Goal: Obtain resource: Download file/media

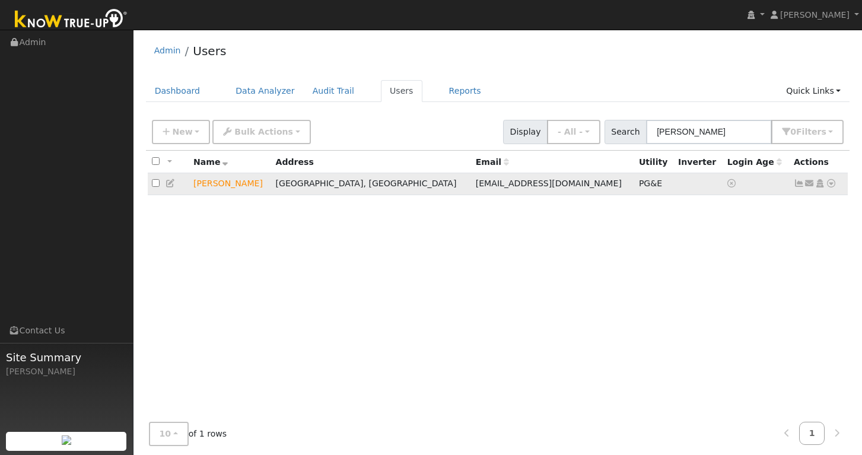
type input "[PERSON_NAME]"
click at [798, 187] on icon at bounding box center [799, 183] width 11 height 8
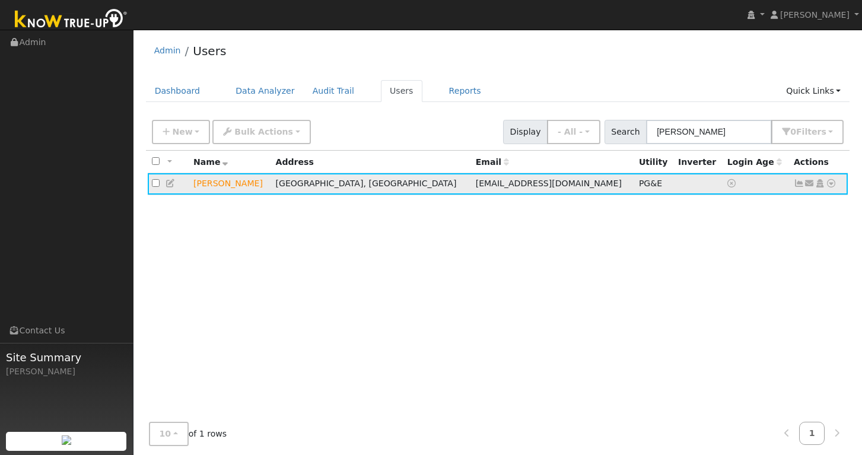
click at [798, 182] on icon at bounding box center [799, 183] width 11 height 8
click at [798, 190] on td "Send Email... Copy a Link Reset Password Open Access Data Analyzer Reports Scen…" at bounding box center [819, 184] width 59 height 22
click at [798, 186] on icon at bounding box center [799, 183] width 11 height 8
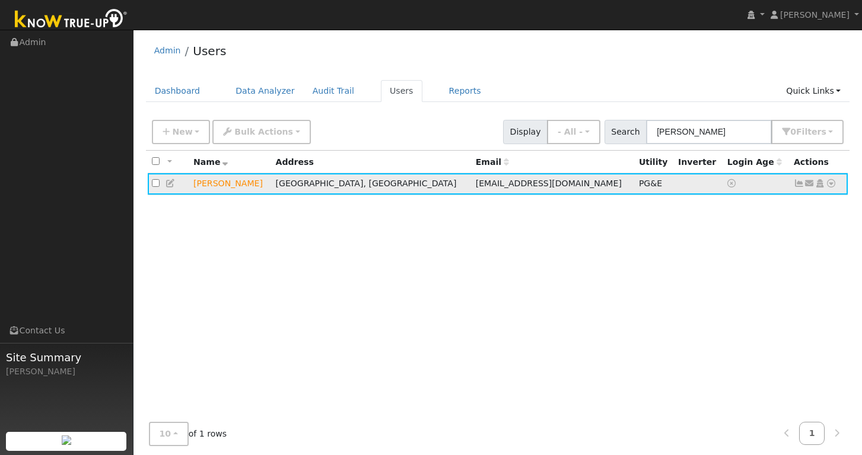
click at [800, 184] on icon at bounding box center [799, 183] width 11 height 8
click at [833, 186] on icon at bounding box center [831, 183] width 11 height 8
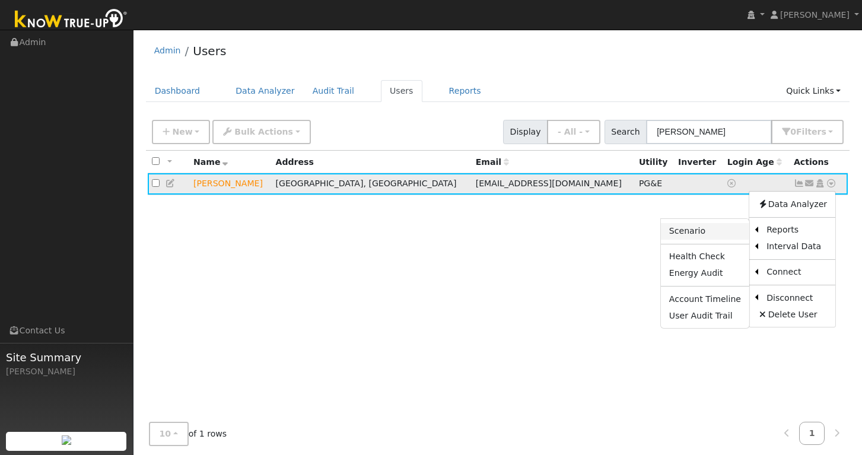
click at [714, 233] on link "Scenario" at bounding box center [705, 231] width 88 height 17
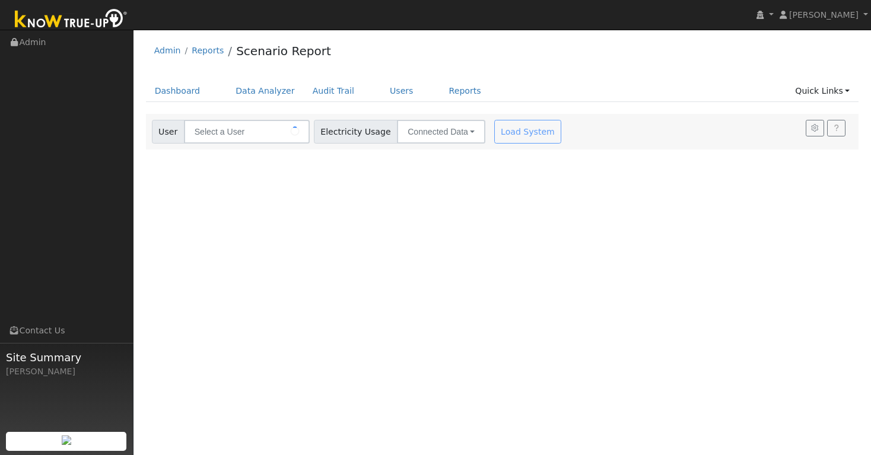
type input "[PERSON_NAME]"
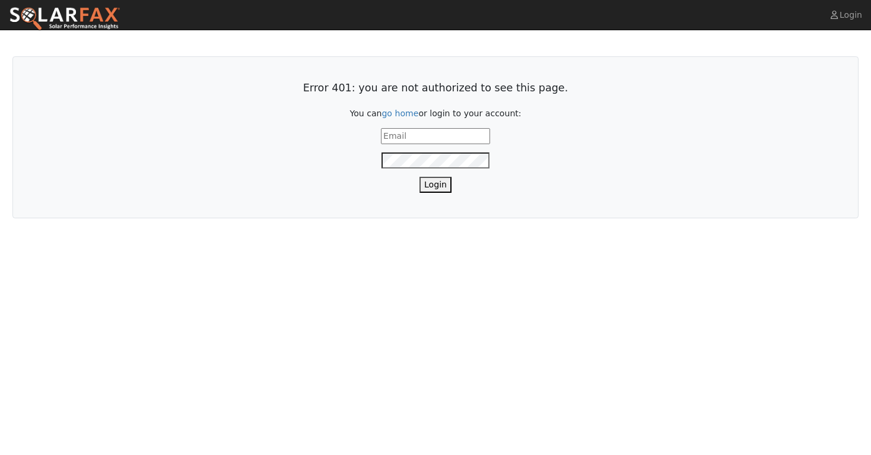
type input "[PERSON_NAME][EMAIL_ADDRESS][PERSON_NAME][DOMAIN_NAME]"
click at [436, 184] on button "Login" at bounding box center [436, 185] width 32 height 16
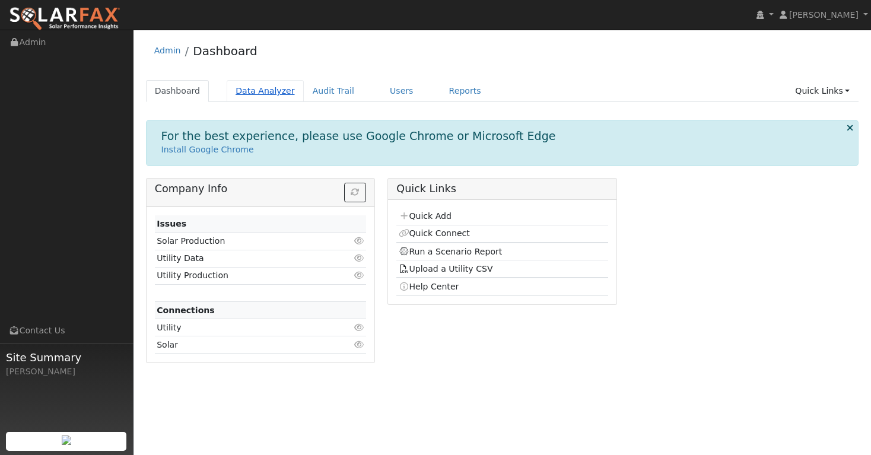
click at [269, 91] on link "Data Analyzer" at bounding box center [265, 91] width 77 height 22
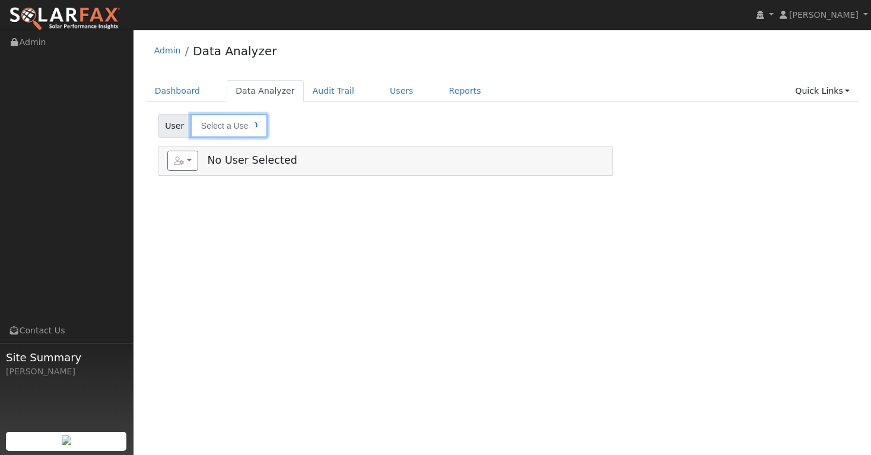
type input "[PERSON_NAME]"
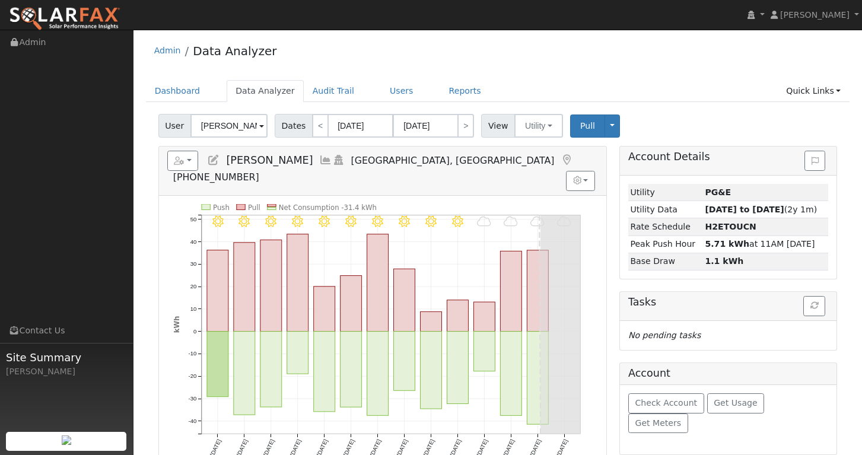
click at [261, 126] on span at bounding box center [261, 127] width 5 height 14
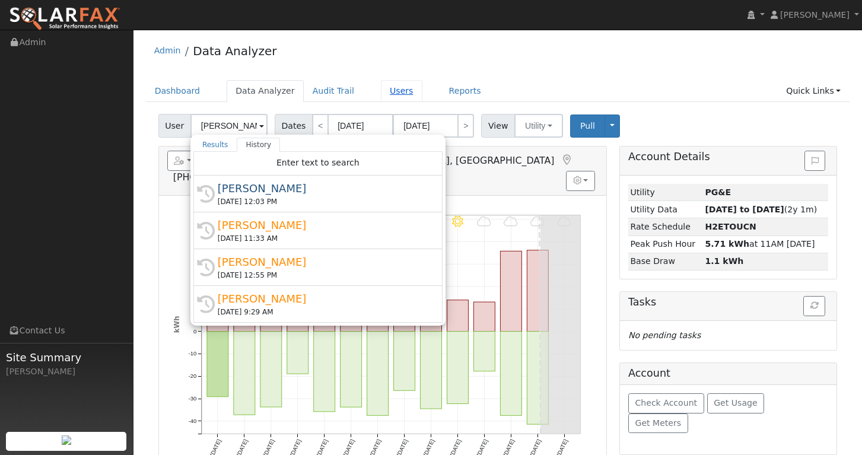
click at [396, 94] on link "Users" at bounding box center [402, 91] width 42 height 22
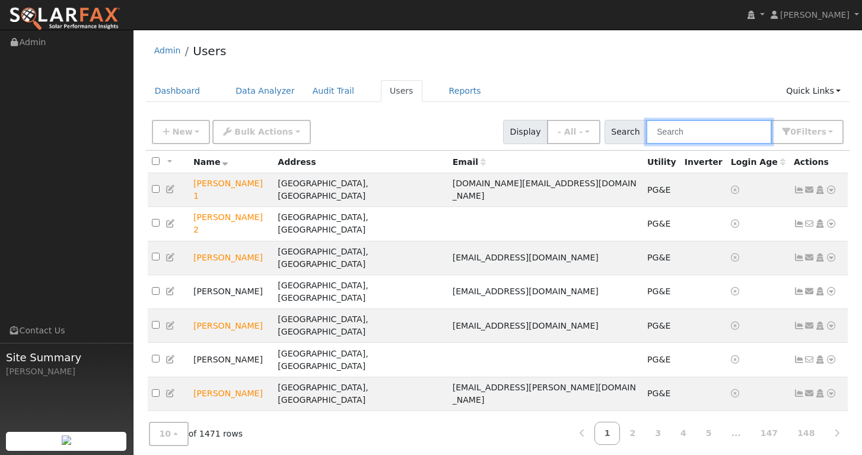
click at [696, 131] on input "text" at bounding box center [709, 132] width 126 height 24
paste input "[PERSON_NAME]"
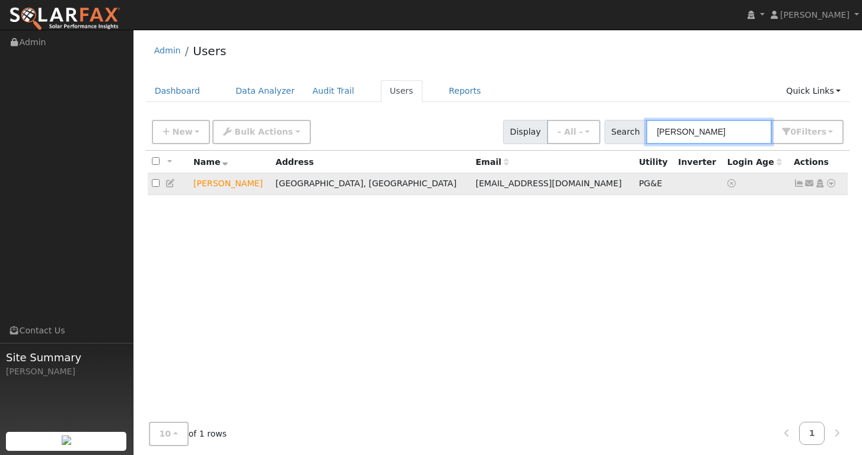
type input "[PERSON_NAME]"
click at [798, 186] on icon at bounding box center [799, 183] width 11 height 8
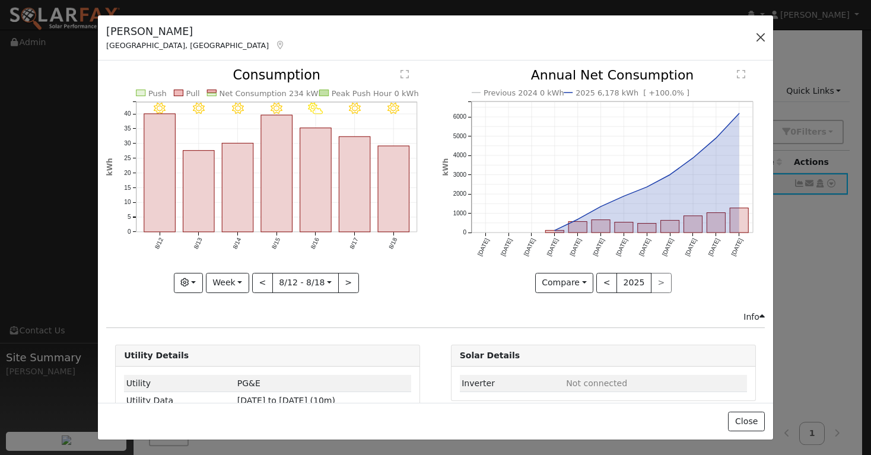
click at [761, 39] on button "button" at bounding box center [760, 37] width 17 height 17
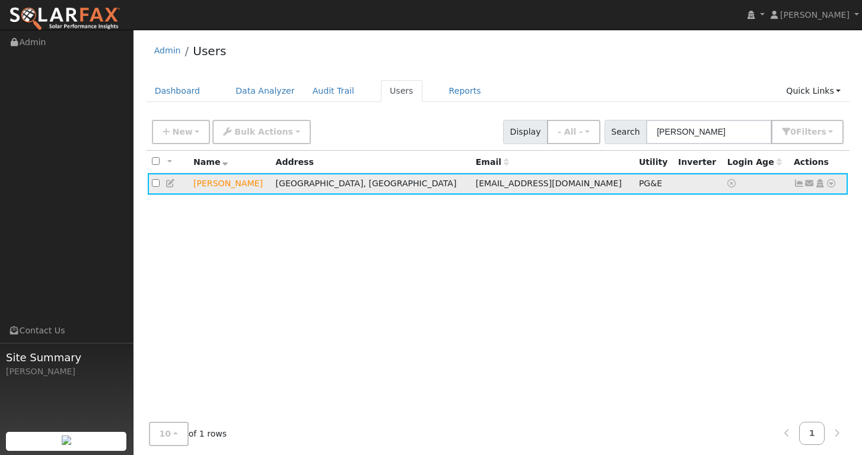
click at [831, 185] on icon at bounding box center [831, 183] width 11 height 8
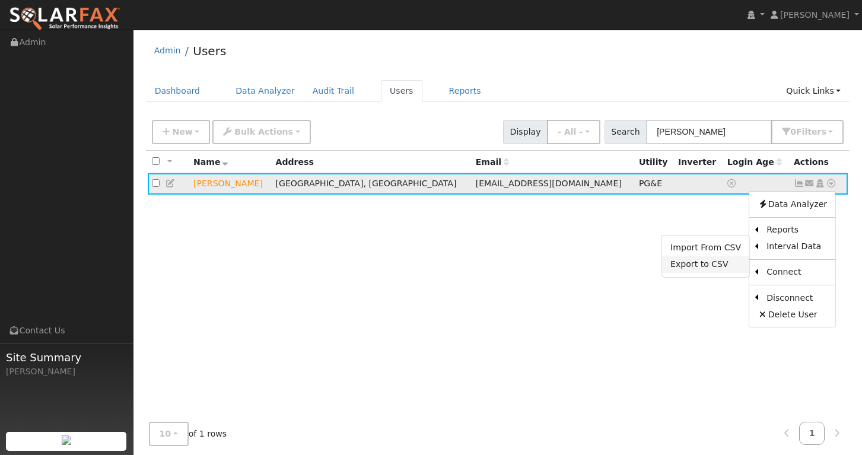
click at [722, 265] on link "Export to CSV" at bounding box center [705, 264] width 87 height 17
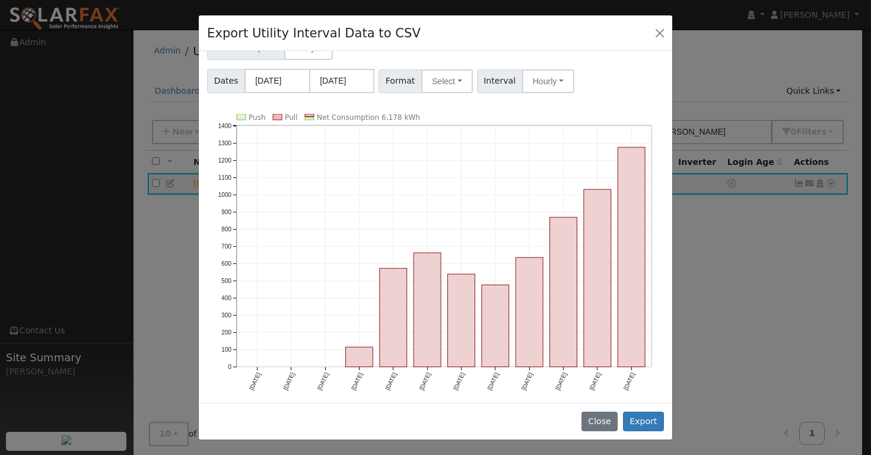
scroll to position [80, 0]
click at [642, 423] on button "Export" at bounding box center [643, 422] width 41 height 20
click at [455, 78] on button "Select" at bounding box center [447, 82] width 52 height 24
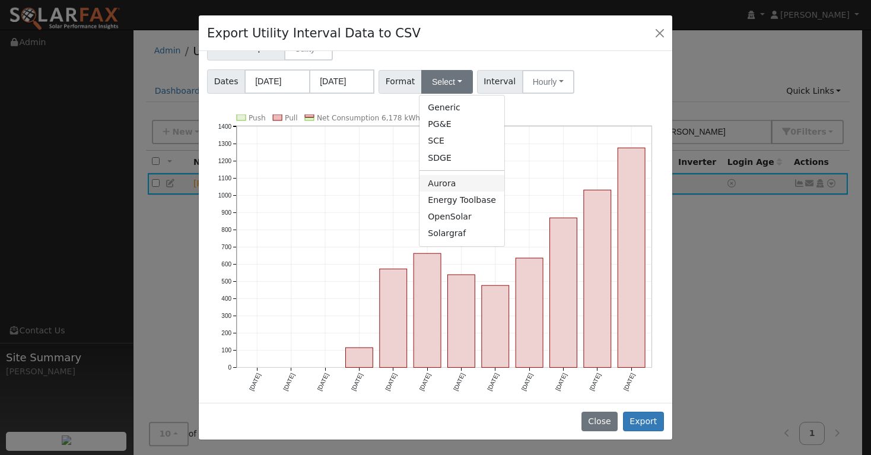
click at [445, 185] on link "Aurora" at bounding box center [462, 183] width 85 height 17
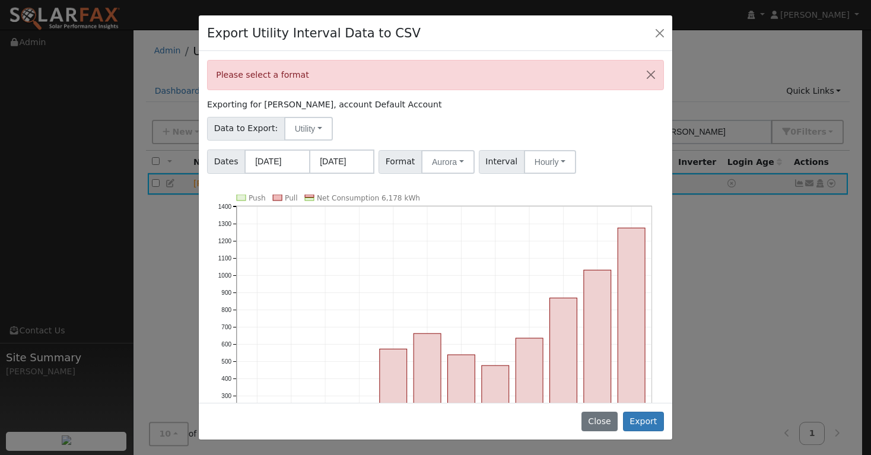
scroll to position [0, 0]
click at [320, 127] on button "Utility" at bounding box center [308, 129] width 49 height 24
click at [365, 125] on div "Data to Export: Utility Utility Solar" at bounding box center [435, 127] width 461 height 28
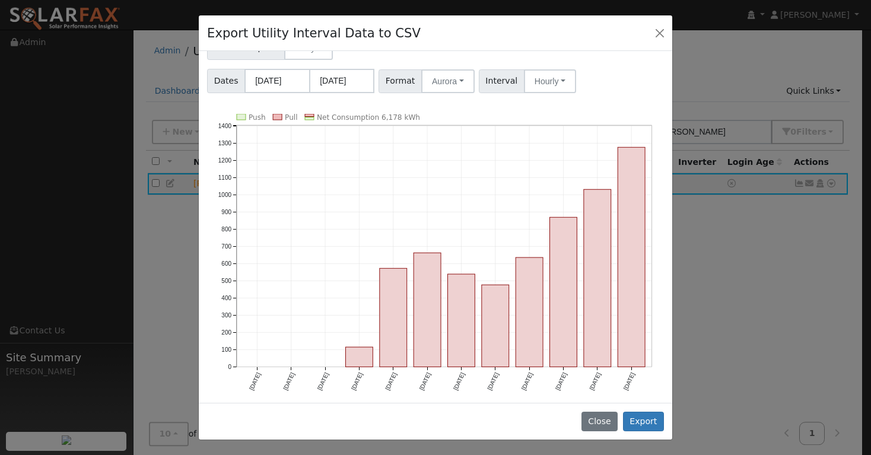
scroll to position [80, 0]
click at [646, 423] on button "Export" at bounding box center [643, 422] width 41 height 20
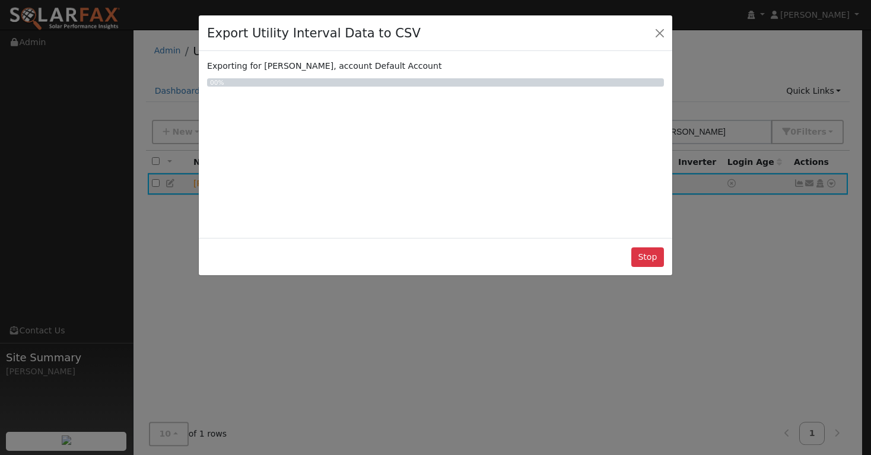
scroll to position [0, 0]
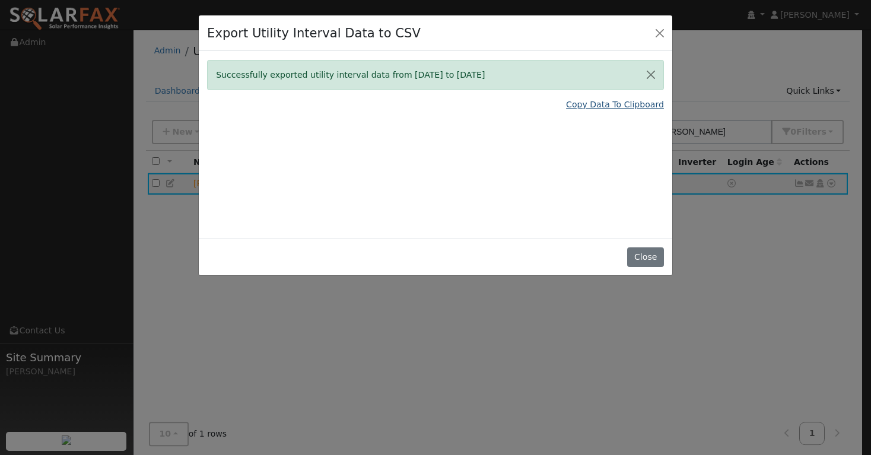
click at [624, 106] on link "Copy Data To Clipboard" at bounding box center [615, 105] width 98 height 12
click at [617, 102] on link "Copy Data To Clipboard" at bounding box center [615, 105] width 98 height 12
click at [662, 33] on button "Close" at bounding box center [660, 32] width 17 height 17
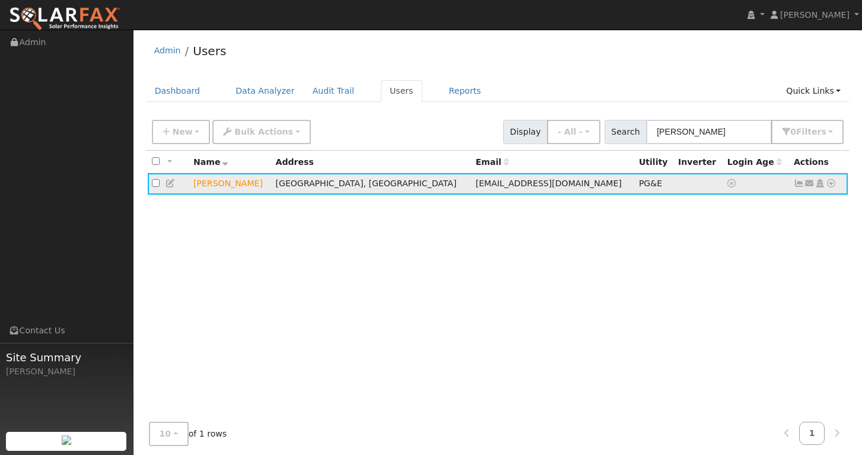
click at [830, 182] on icon at bounding box center [831, 183] width 11 height 8
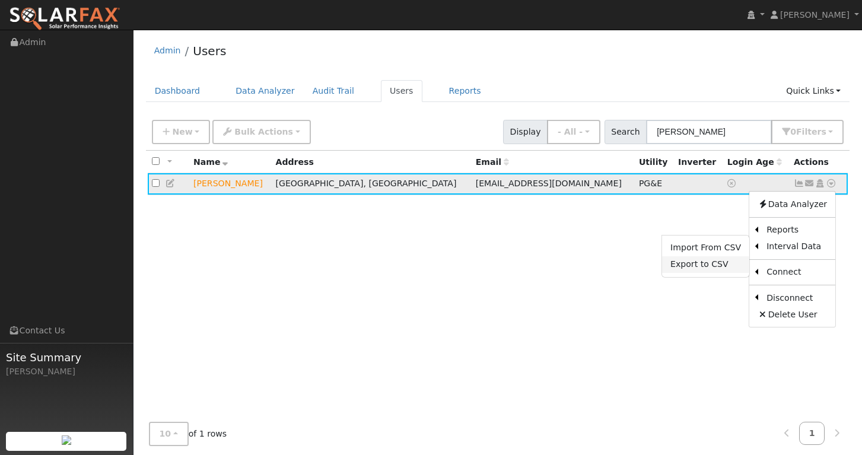
click at [718, 271] on link "Export to CSV" at bounding box center [705, 264] width 87 height 17
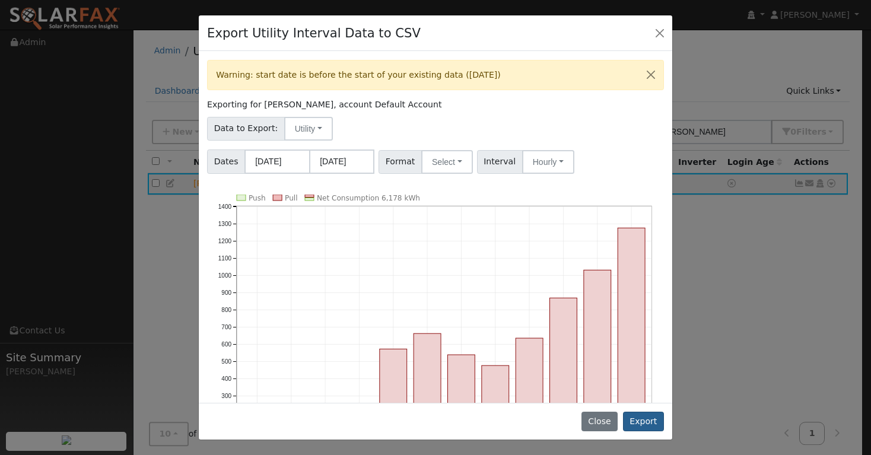
drag, startPoint x: 644, startPoint y: 423, endPoint x: 660, endPoint y: 414, distance: 18.3
click at [653, 420] on button "Export" at bounding box center [643, 422] width 41 height 20
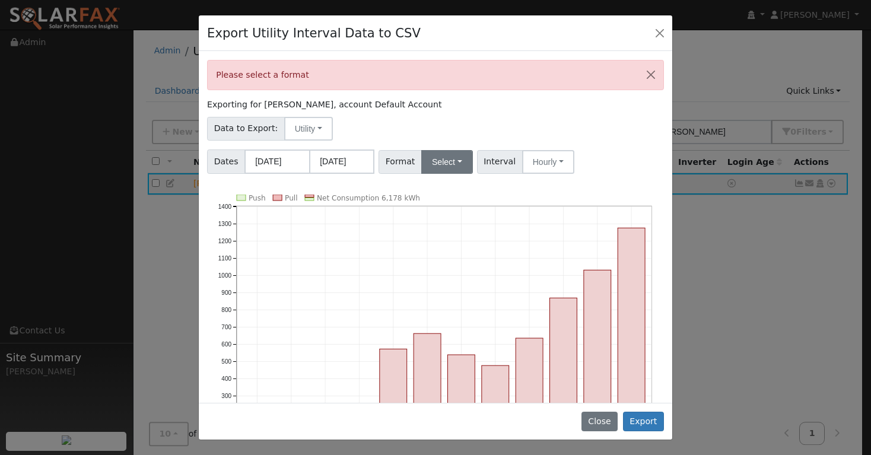
click at [457, 164] on button "Select" at bounding box center [447, 162] width 52 height 24
click at [433, 263] on link "Aurora" at bounding box center [462, 263] width 85 height 17
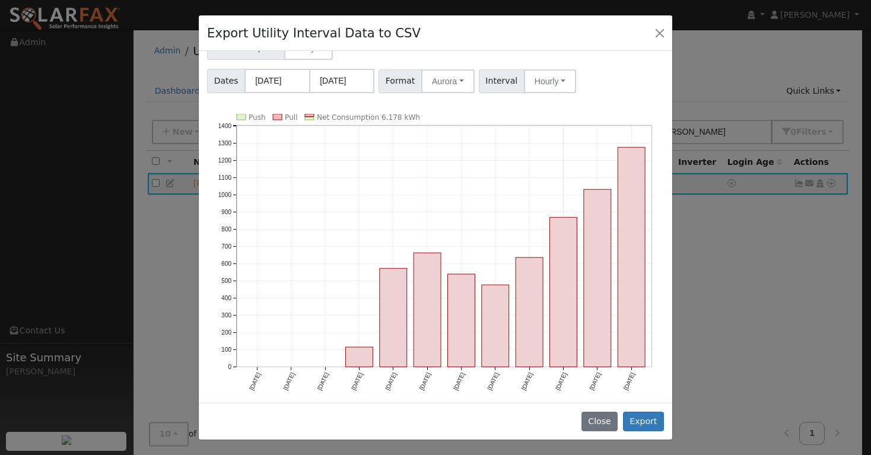
scroll to position [80, 0]
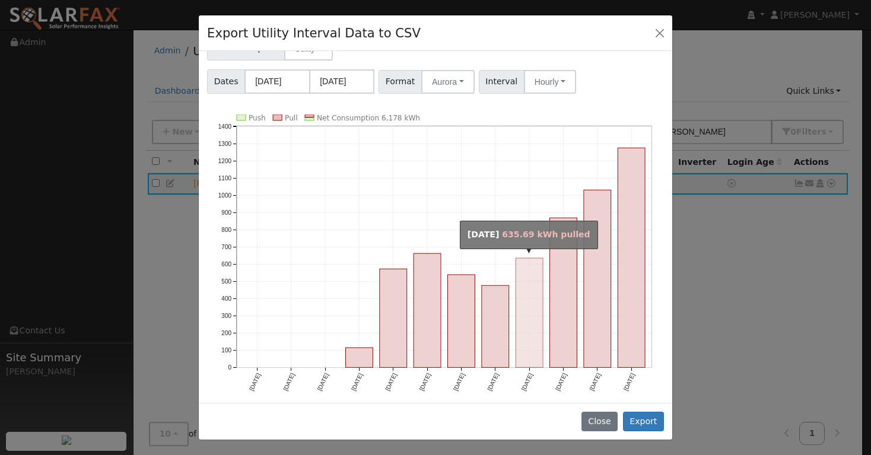
drag, startPoint x: 649, startPoint y: 422, endPoint x: 515, endPoint y: 321, distance: 167.8
click at [515, 321] on div "Export Utility Interval Data to CSV Please select a format Exporting for [PERSO…" at bounding box center [435, 228] width 475 height 426
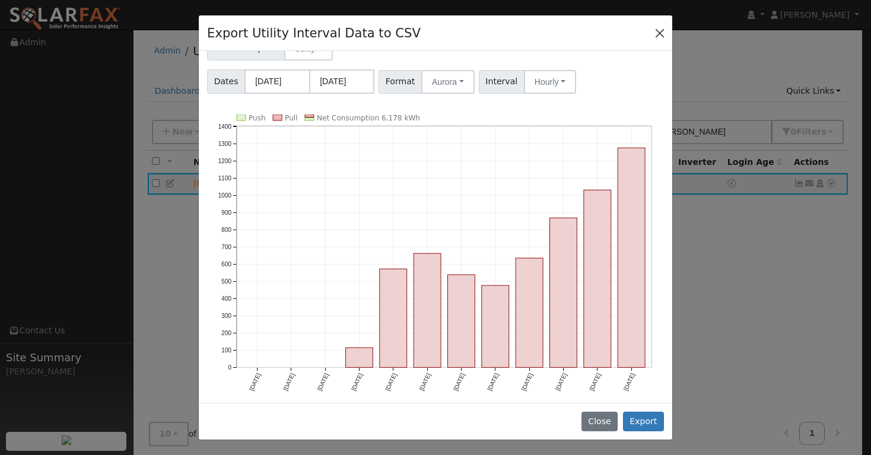
click at [660, 34] on button "Close" at bounding box center [660, 32] width 17 height 17
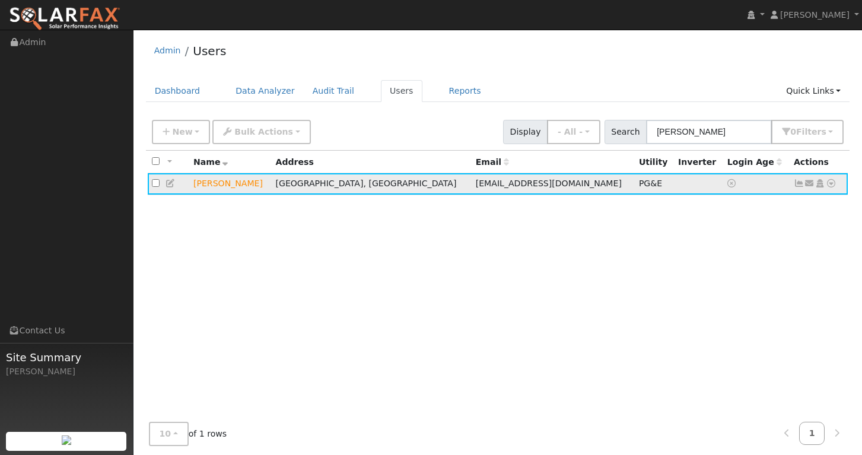
click at [833, 183] on icon at bounding box center [831, 183] width 11 height 8
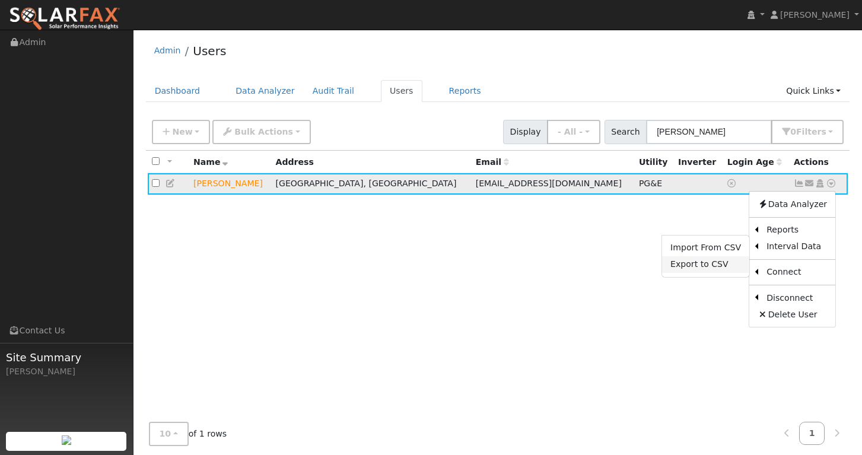
click at [727, 267] on link "Export to CSV" at bounding box center [705, 264] width 87 height 17
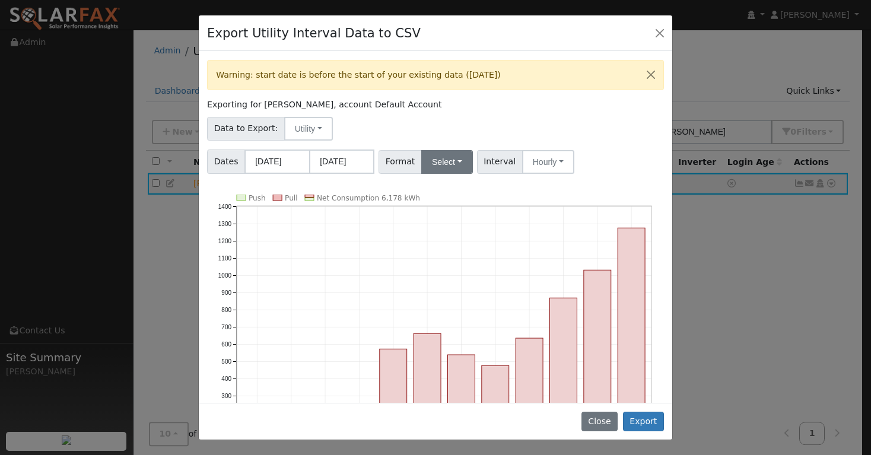
click at [453, 158] on button "Select" at bounding box center [447, 162] width 52 height 24
click at [449, 204] on link "PG&E" at bounding box center [462, 204] width 85 height 17
click at [643, 419] on button "Export" at bounding box center [643, 422] width 41 height 20
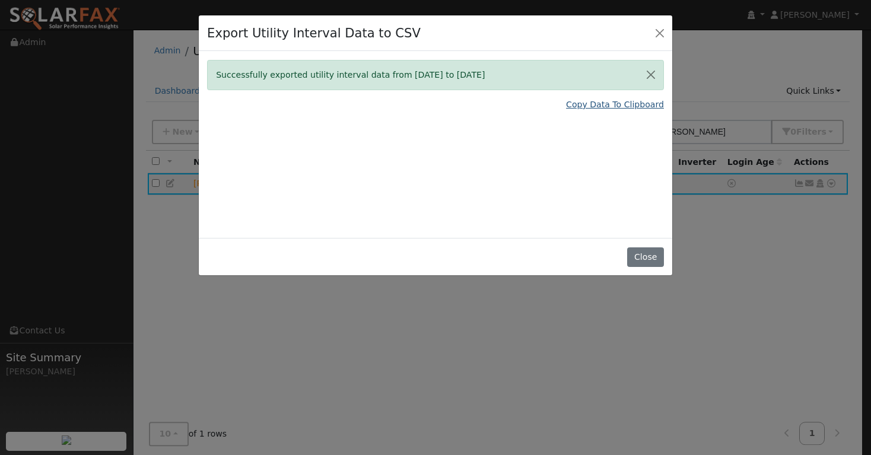
click at [620, 101] on link "Copy Data To Clipboard" at bounding box center [615, 105] width 98 height 12
drag, startPoint x: 659, startPoint y: 29, endPoint x: 652, endPoint y: 39, distance: 12.0
click at [652, 39] on button "Close" at bounding box center [660, 32] width 17 height 17
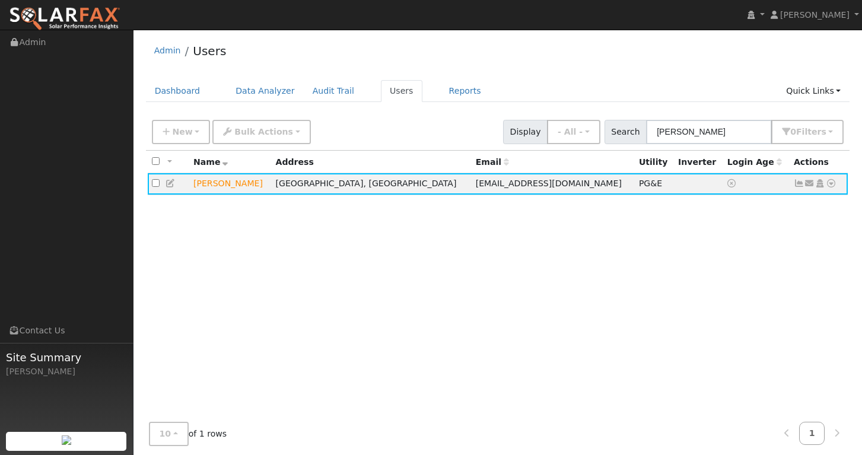
click at [663, 31] on div "User Profile First name Last name Email Email Notifications No Emails No Emails…" at bounding box center [498, 251] width 729 height 443
click at [831, 188] on icon at bounding box center [831, 183] width 11 height 8
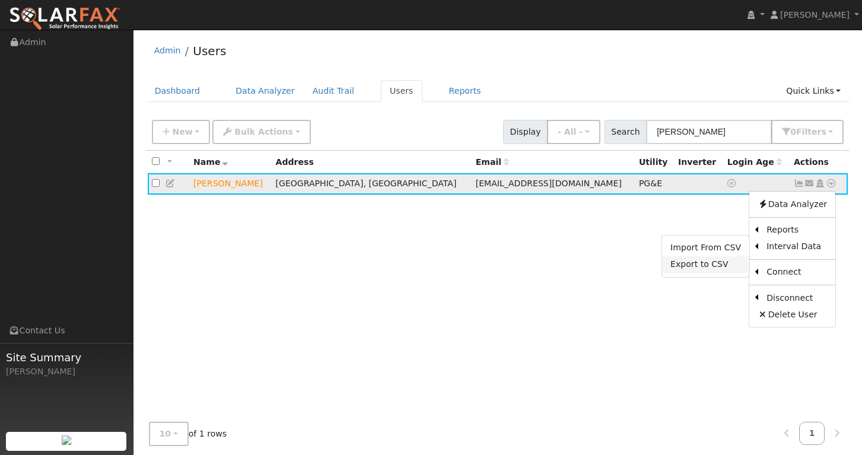
click at [715, 265] on link "Export to CSV" at bounding box center [705, 264] width 87 height 17
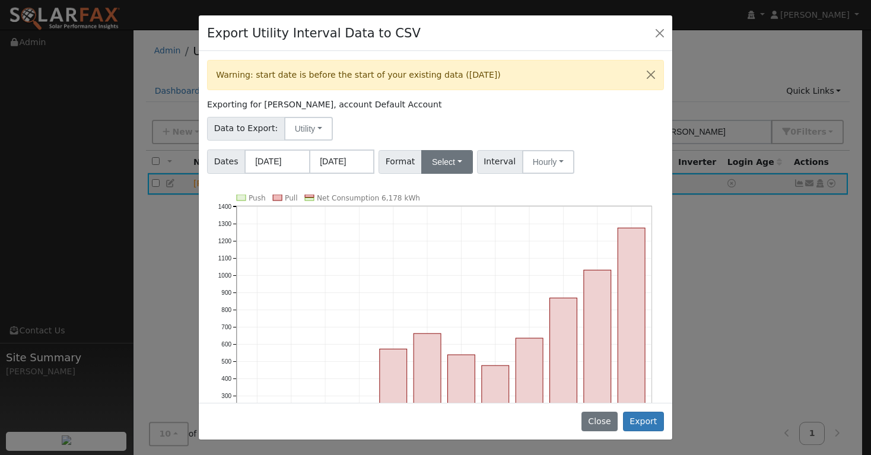
click at [456, 163] on button "Select" at bounding box center [447, 162] width 52 height 24
click at [449, 262] on link "Aurora" at bounding box center [462, 263] width 85 height 17
click at [643, 422] on button "Export" at bounding box center [643, 422] width 41 height 20
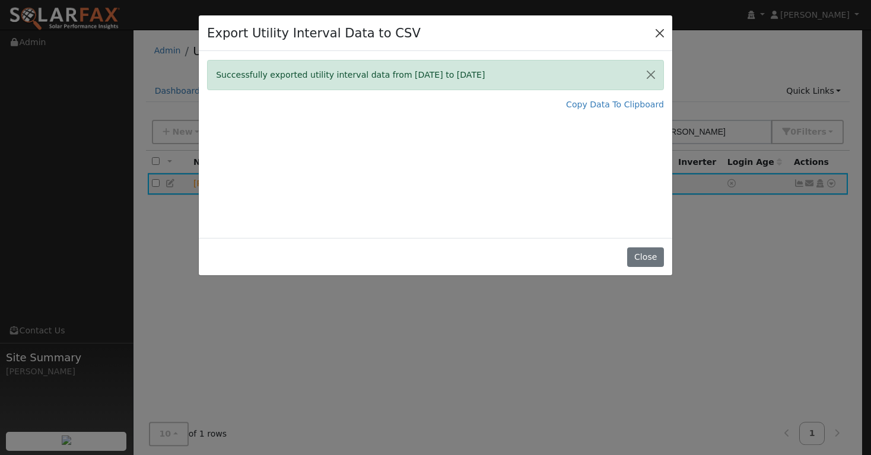
click at [658, 35] on button "Close" at bounding box center [660, 32] width 17 height 17
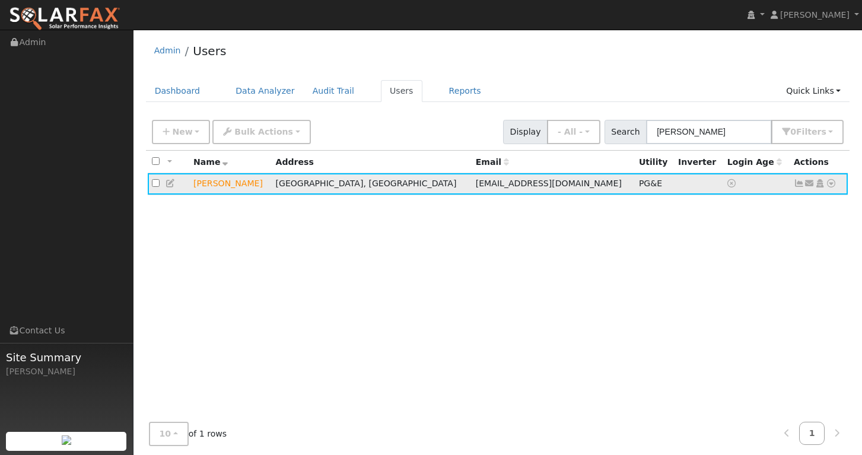
click at [831, 186] on icon at bounding box center [831, 183] width 11 height 8
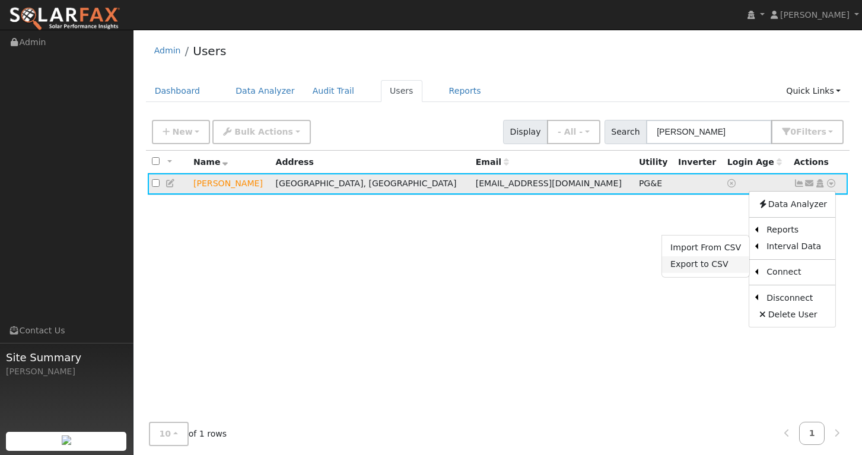
click at [698, 265] on link "Export to CSV" at bounding box center [705, 264] width 87 height 17
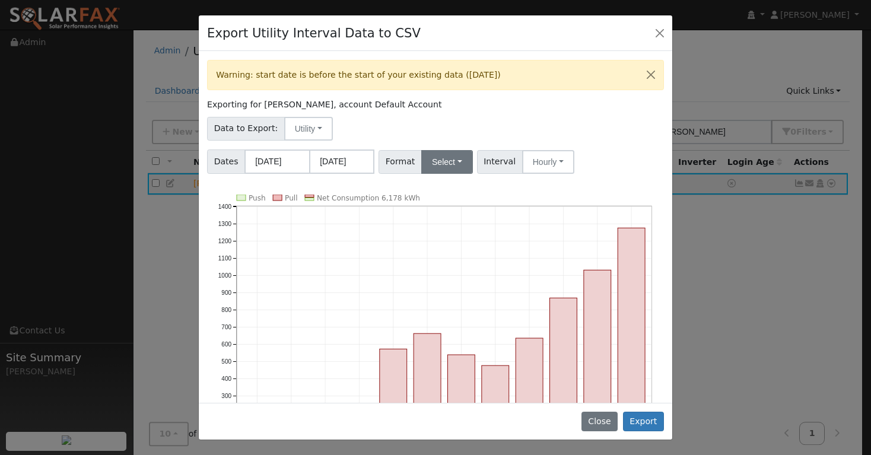
click at [455, 165] on button "Select" at bounding box center [447, 162] width 52 height 24
click at [449, 266] on link "Aurora" at bounding box center [462, 263] width 85 height 17
click at [261, 161] on input "[DATE]" at bounding box center [276, 162] width 65 height 24
click at [650, 421] on button "Export" at bounding box center [643, 422] width 41 height 20
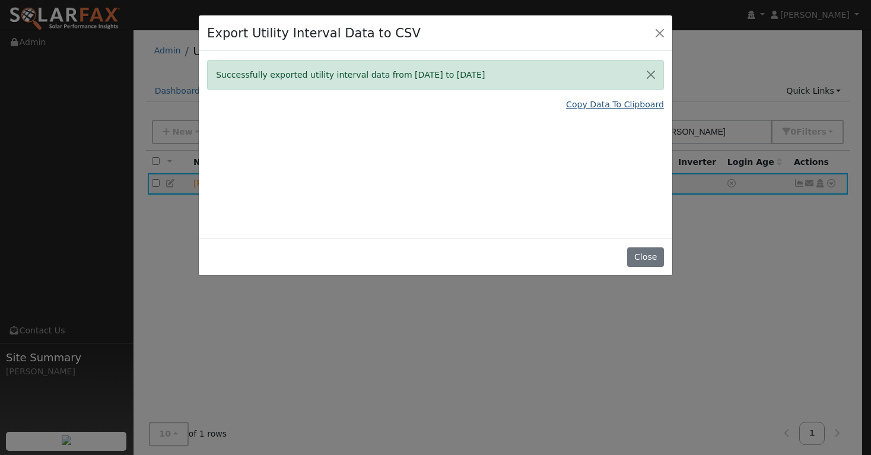
click at [625, 103] on link "Copy Data To Clipboard" at bounding box center [615, 105] width 98 height 12
